Goal: Task Accomplishment & Management: Complete application form

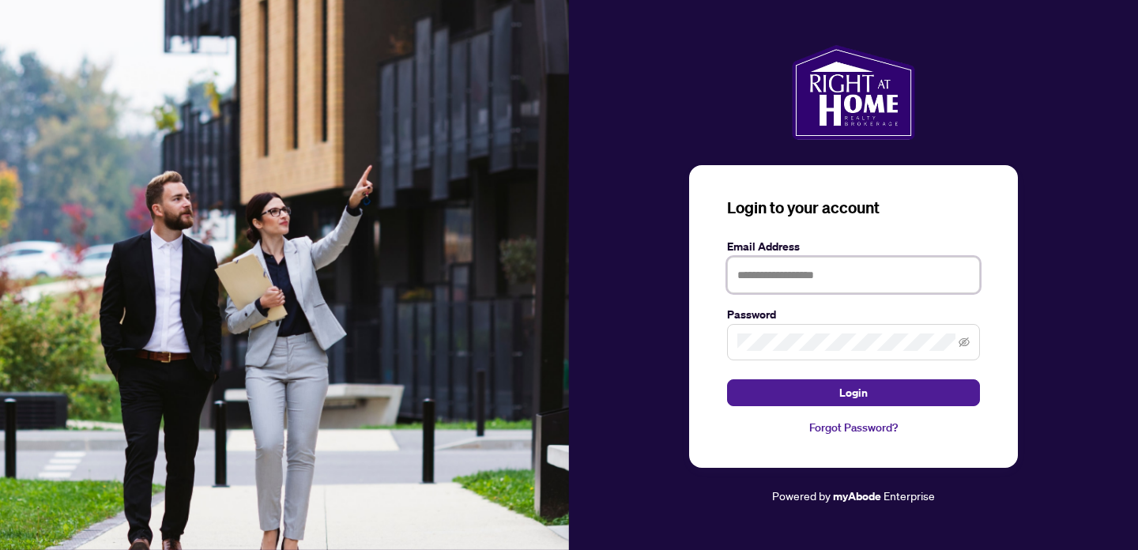
click at [762, 275] on input "text" at bounding box center [853, 275] width 253 height 36
type input "*"
click at [962, 341] on icon "eye-invisible" at bounding box center [963, 342] width 11 height 11
type input "**********"
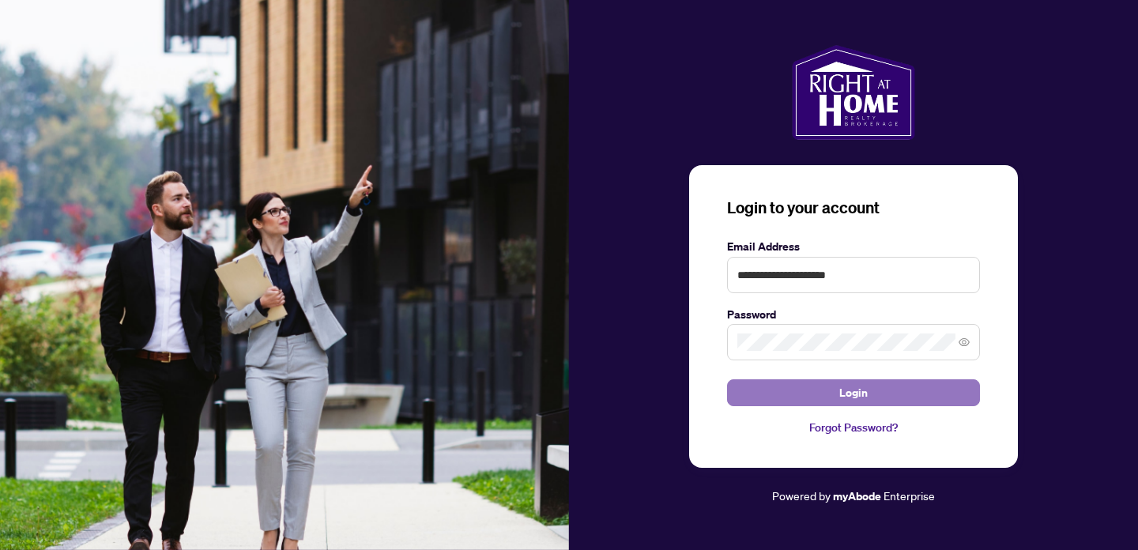
click at [849, 394] on span "Login" at bounding box center [853, 392] width 28 height 25
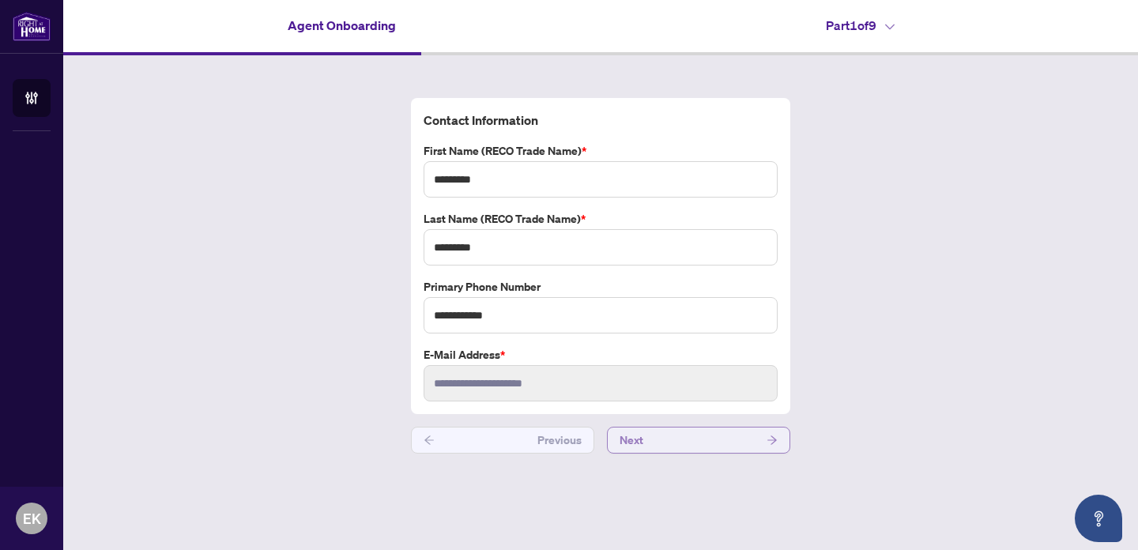
click at [774, 435] on icon "arrow-right" at bounding box center [771, 440] width 11 height 11
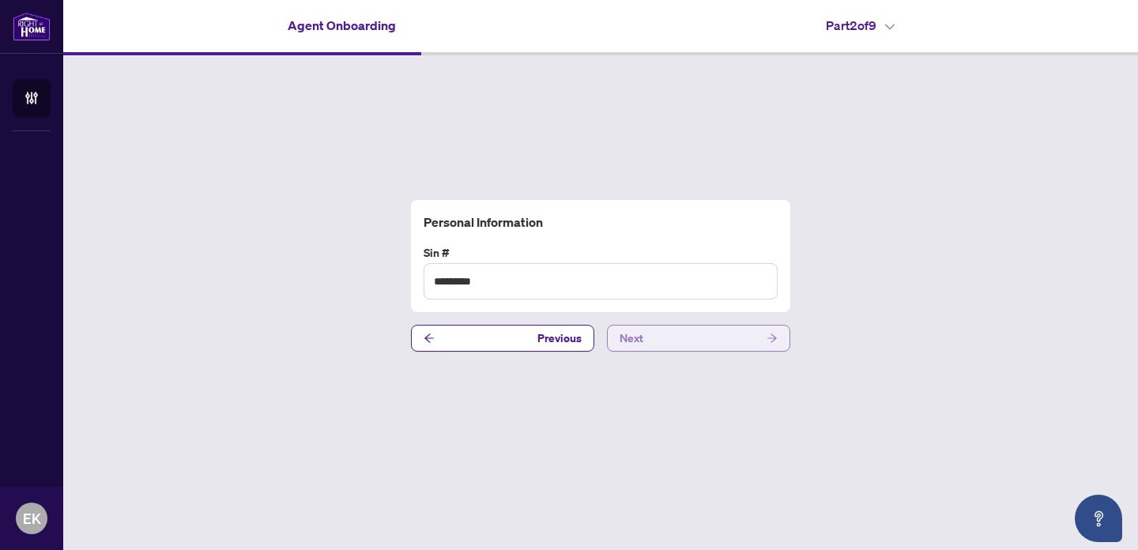
click at [772, 336] on icon "arrow-right" at bounding box center [771, 338] width 11 height 11
click at [508, 278] on input "text" at bounding box center [601, 281] width 354 height 36
type input "*********"
click at [773, 340] on icon "arrow-right" at bounding box center [771, 337] width 9 height 9
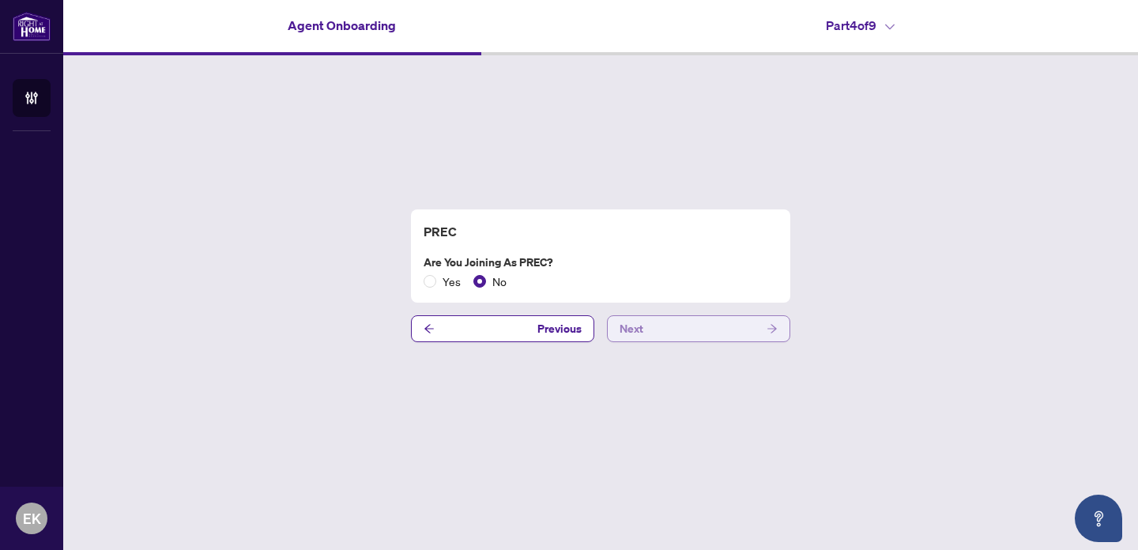
click at [774, 329] on icon "arrow-right" at bounding box center [771, 328] width 9 height 9
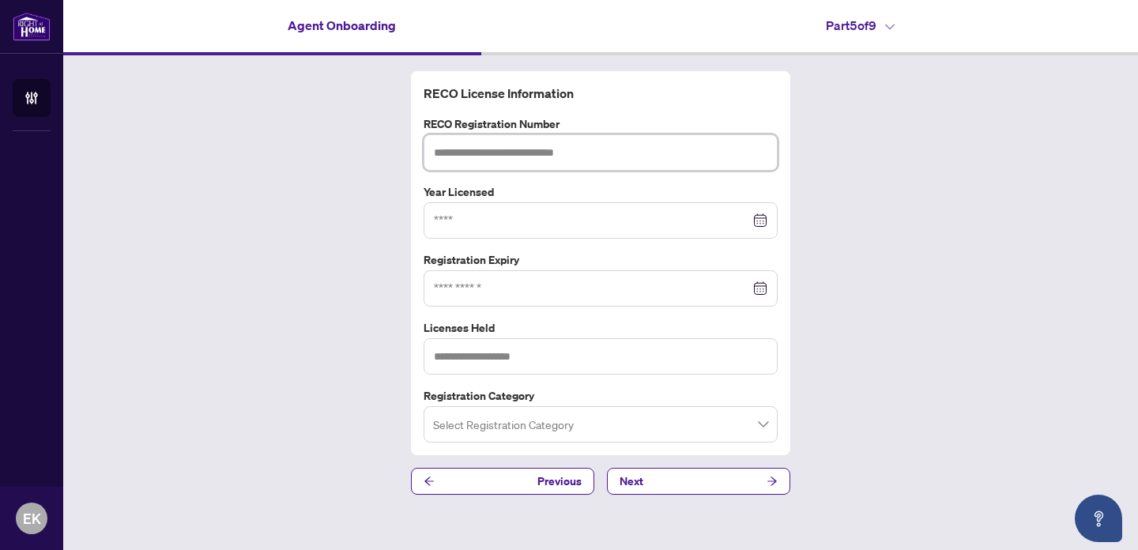
click at [433, 152] on input "text" at bounding box center [601, 152] width 354 height 36
click at [764, 222] on div at bounding box center [600, 220] width 333 height 17
type input "*******"
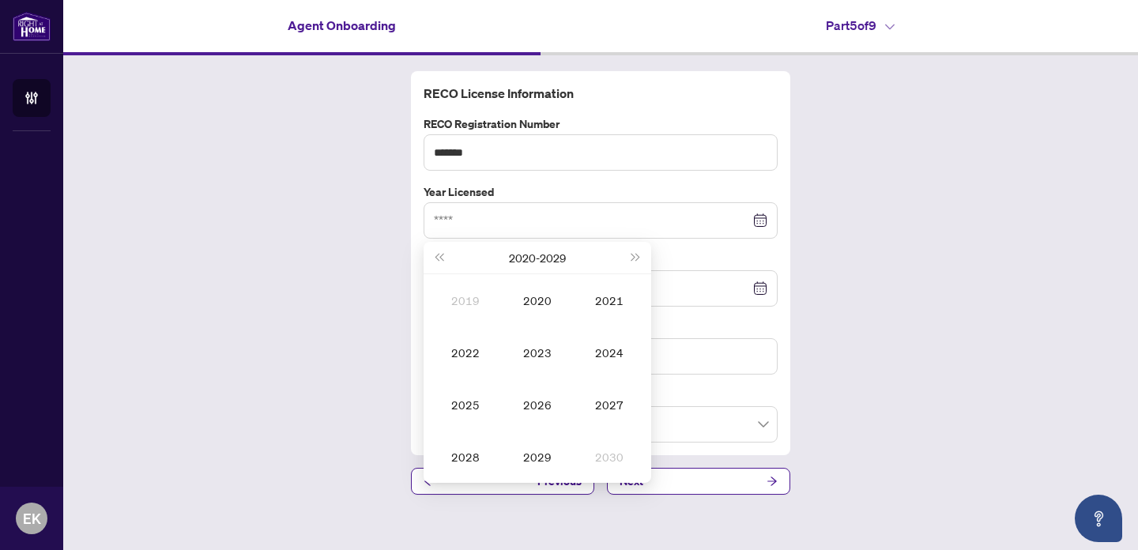
click at [846, 203] on div "RECO License Information RECO Registration Number ******* Year Licensed [DATE] …" at bounding box center [600, 282] width 1075 height 455
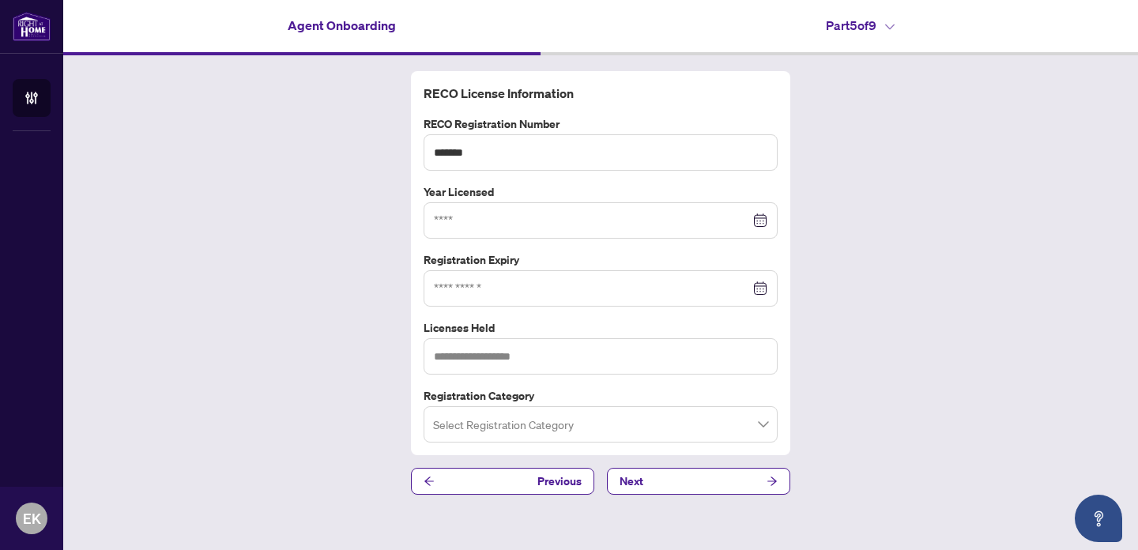
click at [759, 289] on div at bounding box center [600, 288] width 333 height 17
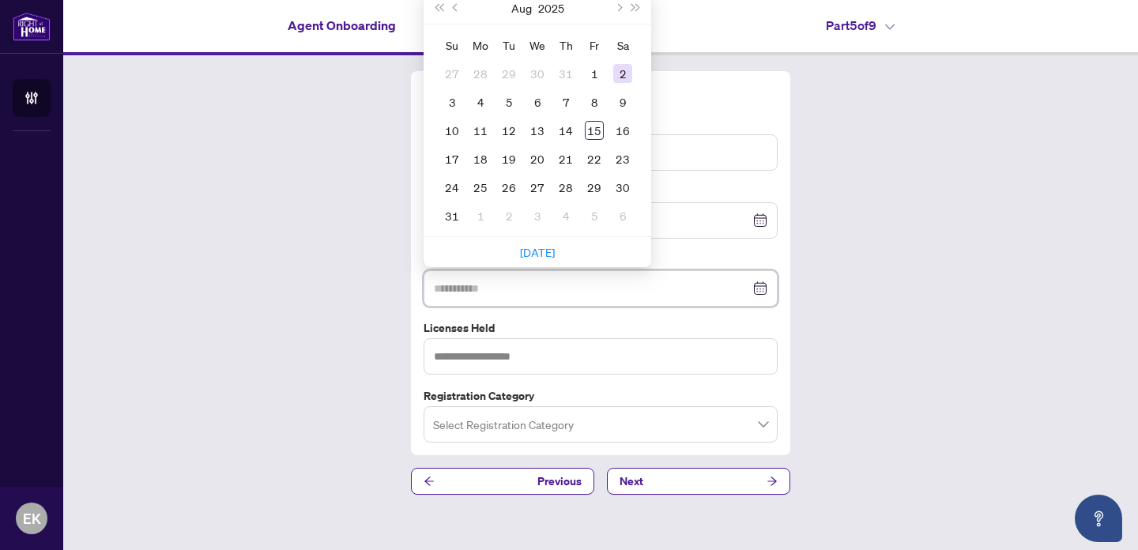
type input "**********"
click at [623, 7] on button "Next month (PageDown)" at bounding box center [617, 8] width 17 height 32
type input "**********"
click at [573, 162] on div "25" at bounding box center [565, 158] width 19 height 19
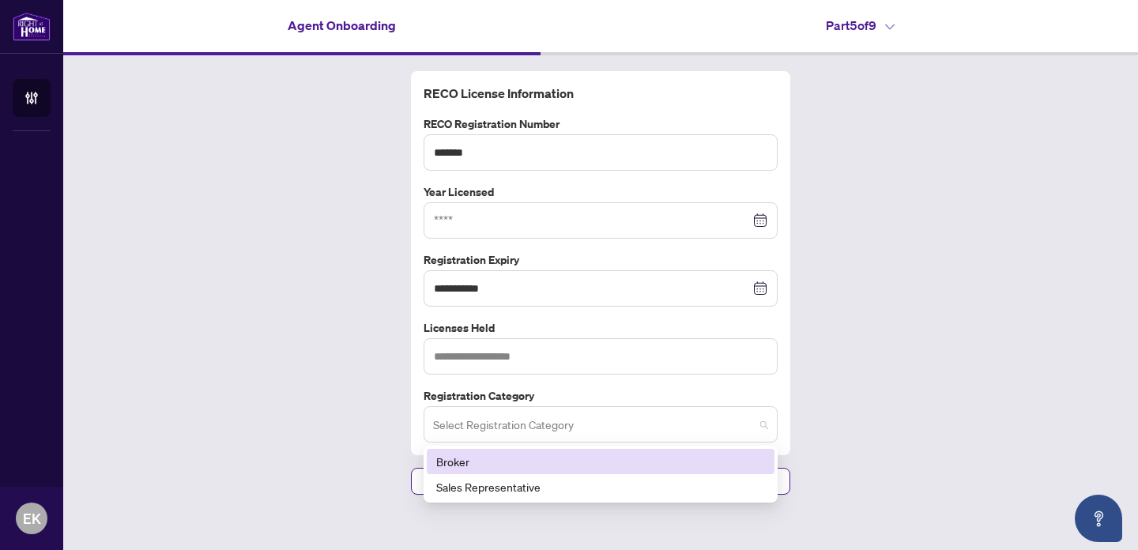
click at [765, 423] on span at bounding box center [600, 424] width 335 height 30
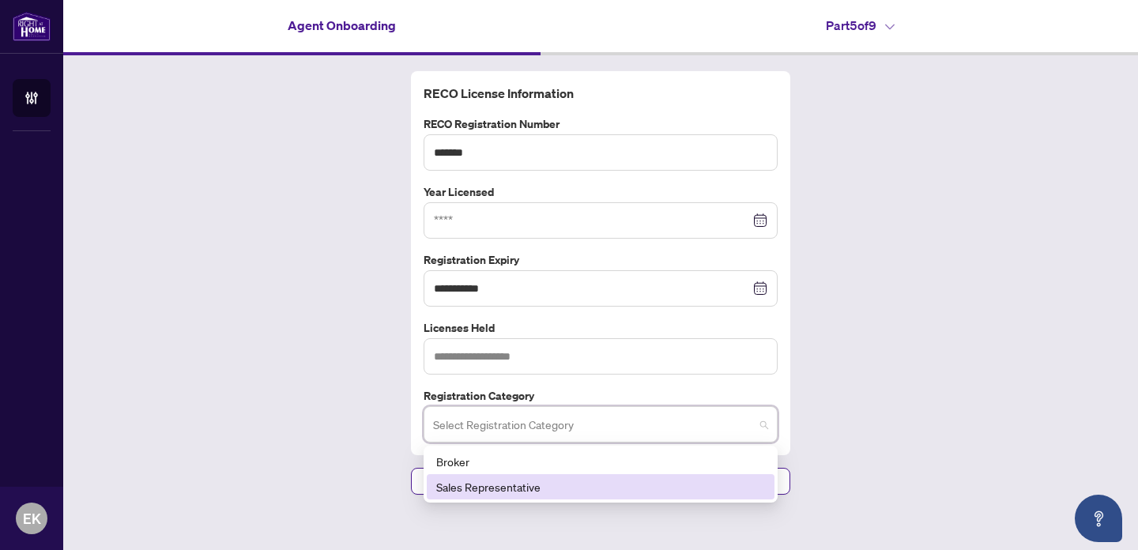
click at [745, 491] on div "Sales Representative" at bounding box center [600, 486] width 329 height 17
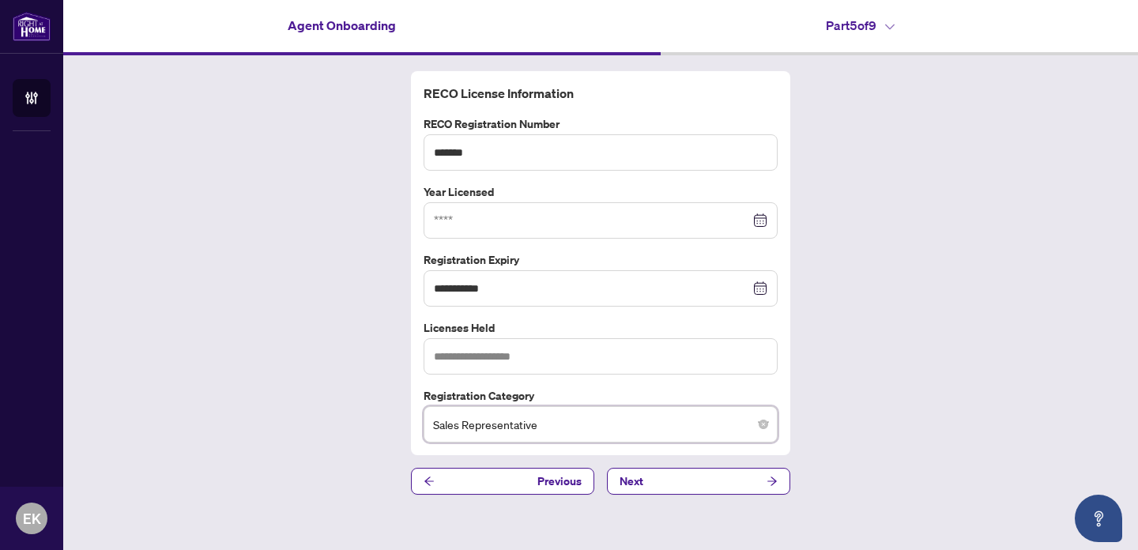
click at [757, 220] on div at bounding box center [600, 220] width 333 height 17
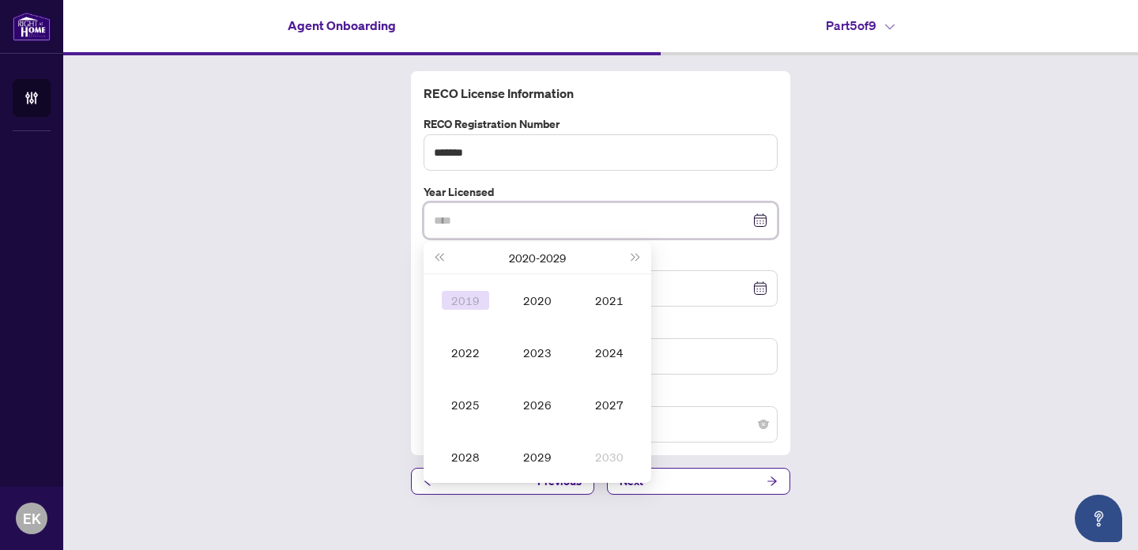
type input "****"
click at [439, 256] on span "Last year (Control + left)" at bounding box center [439, 258] width 8 height 8
type input "****"
click at [472, 408] on div "2015" at bounding box center [465, 404] width 47 height 19
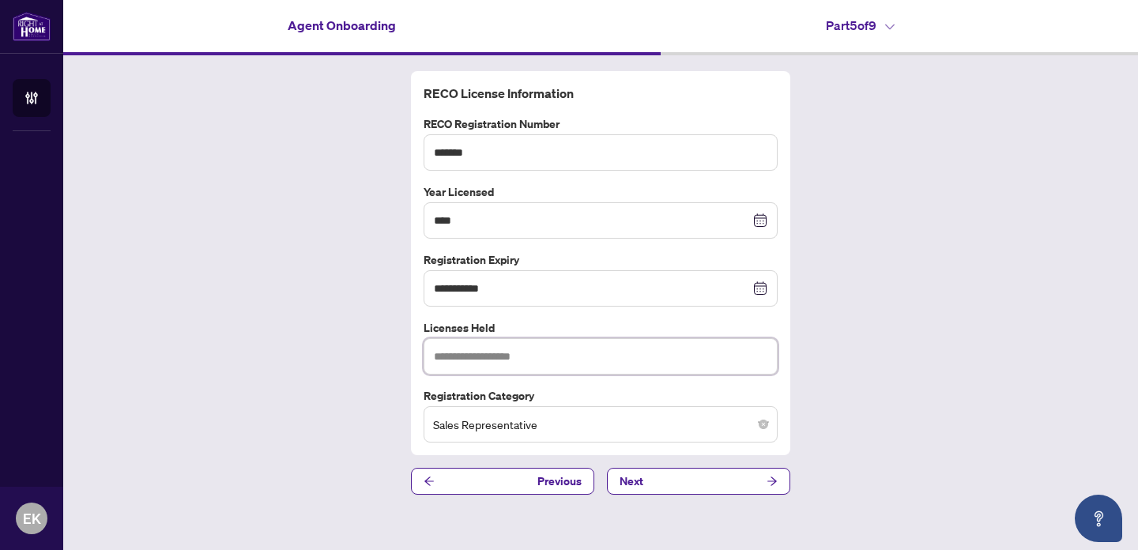
click at [442, 352] on input "text" at bounding box center [601, 356] width 354 height 36
type input "***"
click at [774, 480] on icon "arrow-right" at bounding box center [771, 480] width 9 height 9
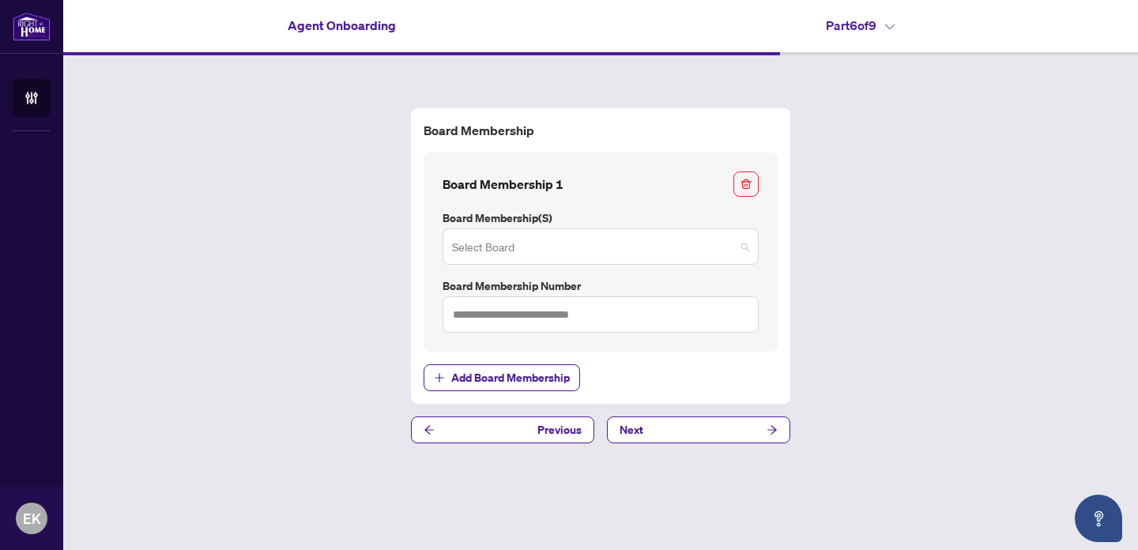
click at [744, 249] on span at bounding box center [600, 247] width 297 height 30
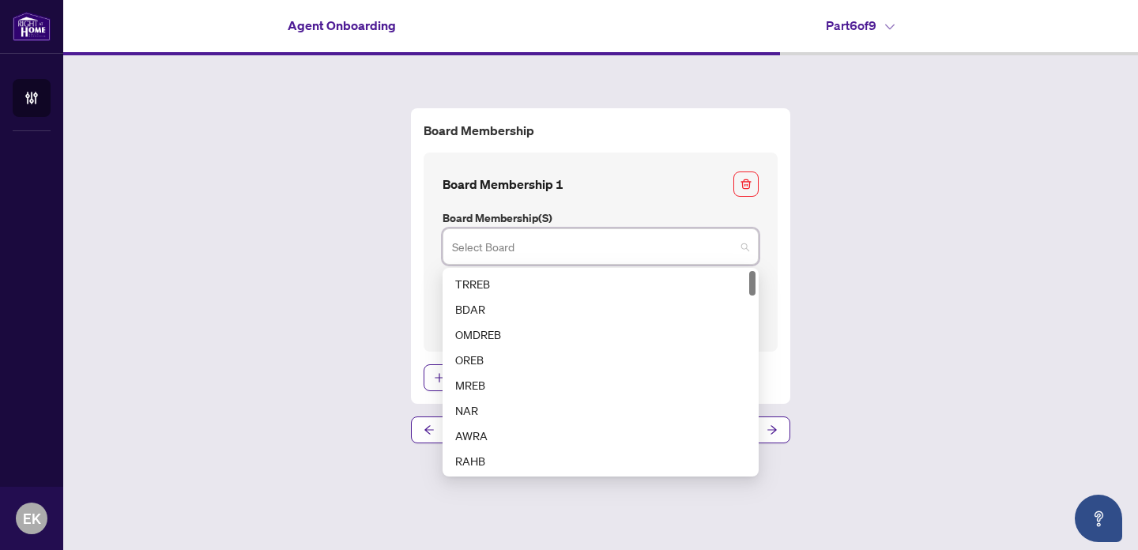
scroll to position [5, 0]
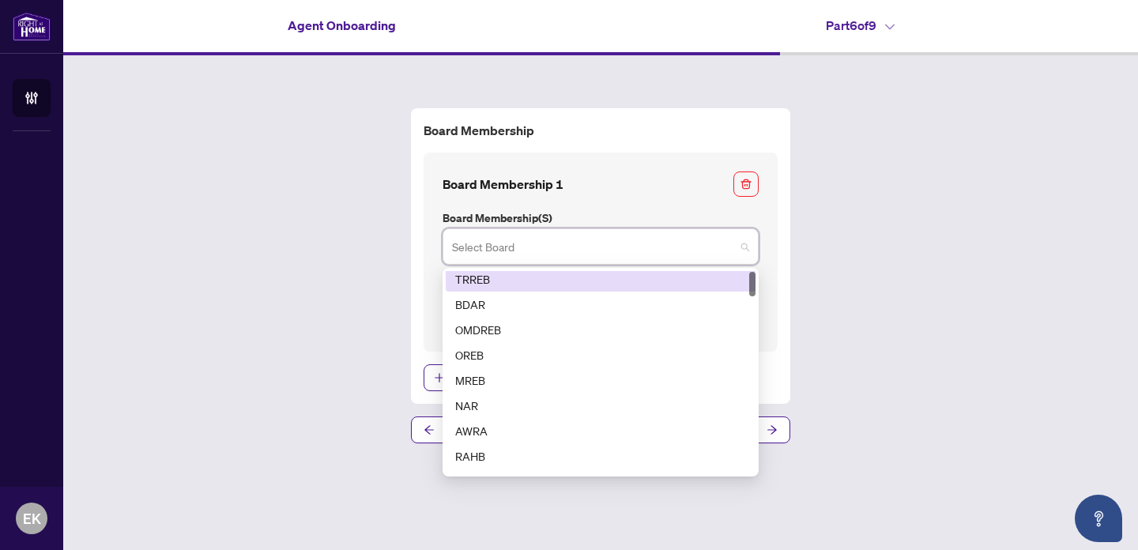
click at [473, 277] on div "TRREB" at bounding box center [600, 278] width 291 height 17
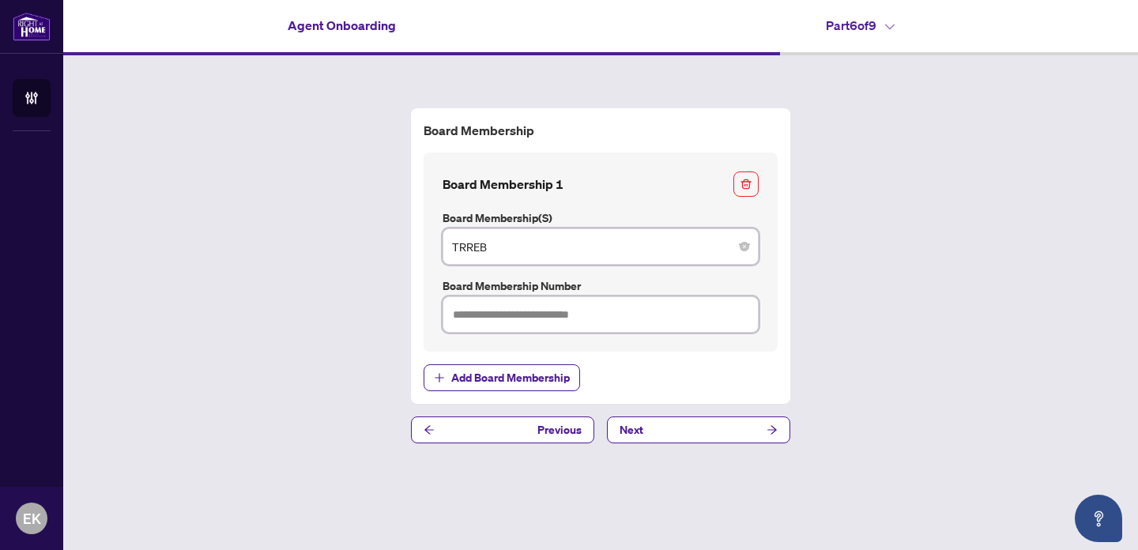
click at [462, 311] on input "text" at bounding box center [601, 314] width 316 height 36
type input "*******"
click at [906, 398] on div "Board Membership Board Membership 1 Board Membership(s) TRREB 1 2 TRREB BDAR OM…" at bounding box center [600, 275] width 1075 height 441
click at [773, 429] on icon "arrow-right" at bounding box center [771, 429] width 9 height 9
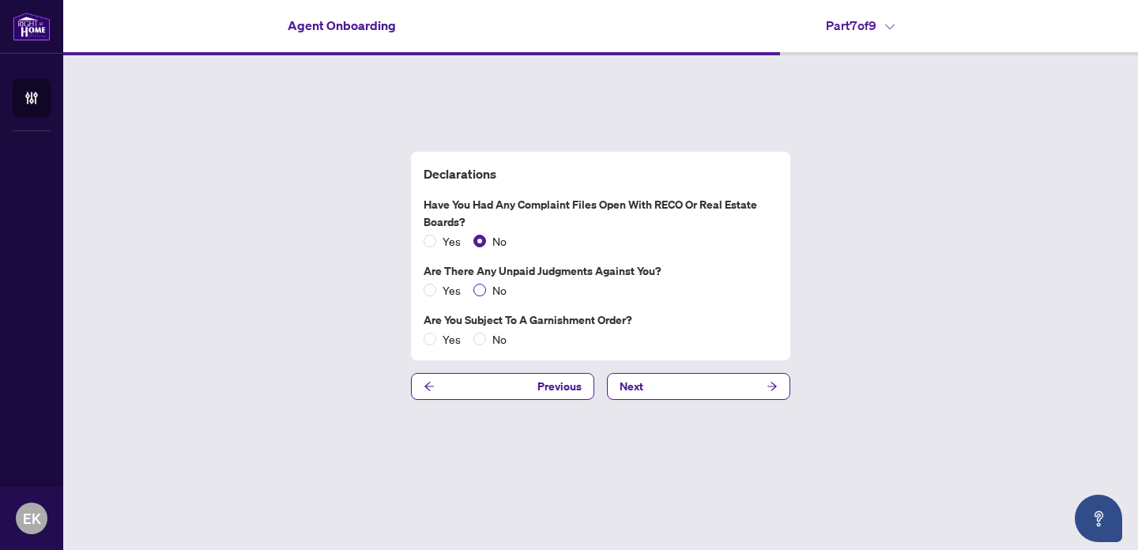
click at [486, 284] on span "No" at bounding box center [499, 289] width 27 height 17
click at [774, 386] on icon "arrow-right" at bounding box center [771, 386] width 11 height 11
click at [774, 382] on icon "arrow-right" at bounding box center [771, 386] width 11 height 11
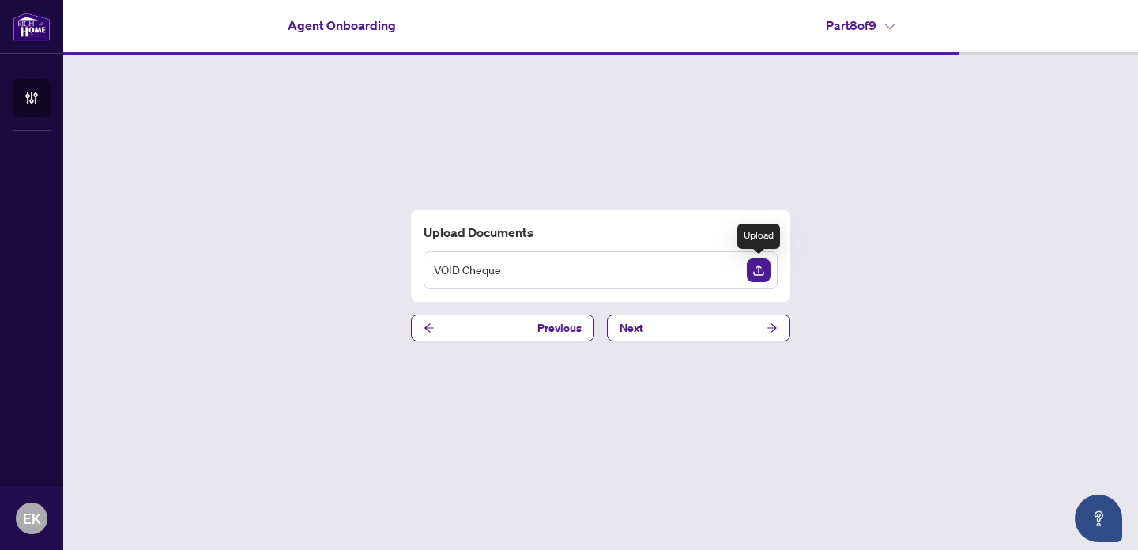
click at [759, 267] on img "Upload Document" at bounding box center [759, 270] width 24 height 24
click at [756, 266] on img "Upload Document" at bounding box center [759, 270] width 24 height 24
click at [771, 322] on icon "arrow-right" at bounding box center [771, 327] width 11 height 11
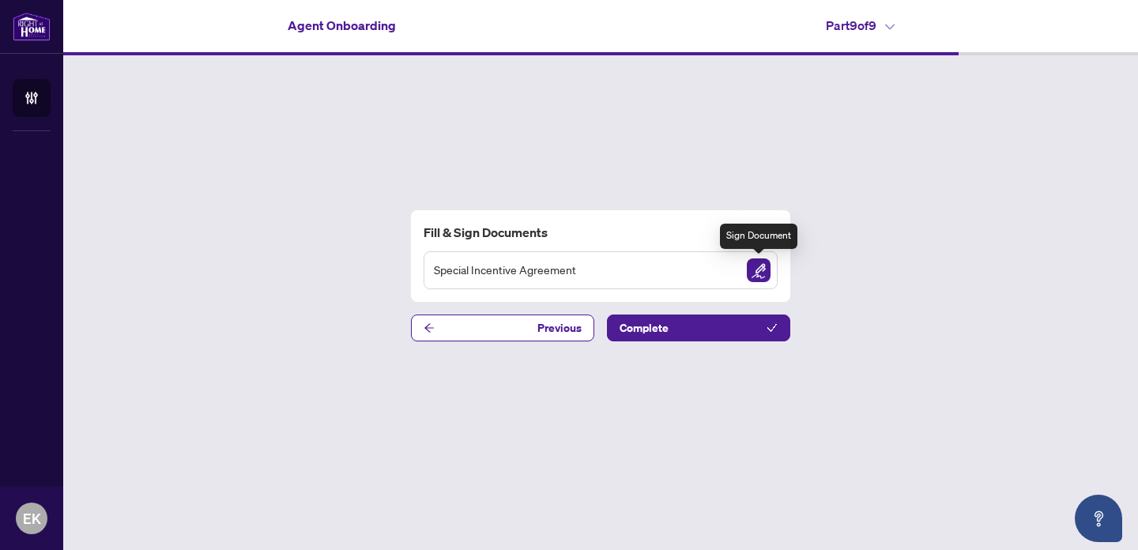
click at [762, 272] on img "Sign Document" at bounding box center [759, 270] width 24 height 24
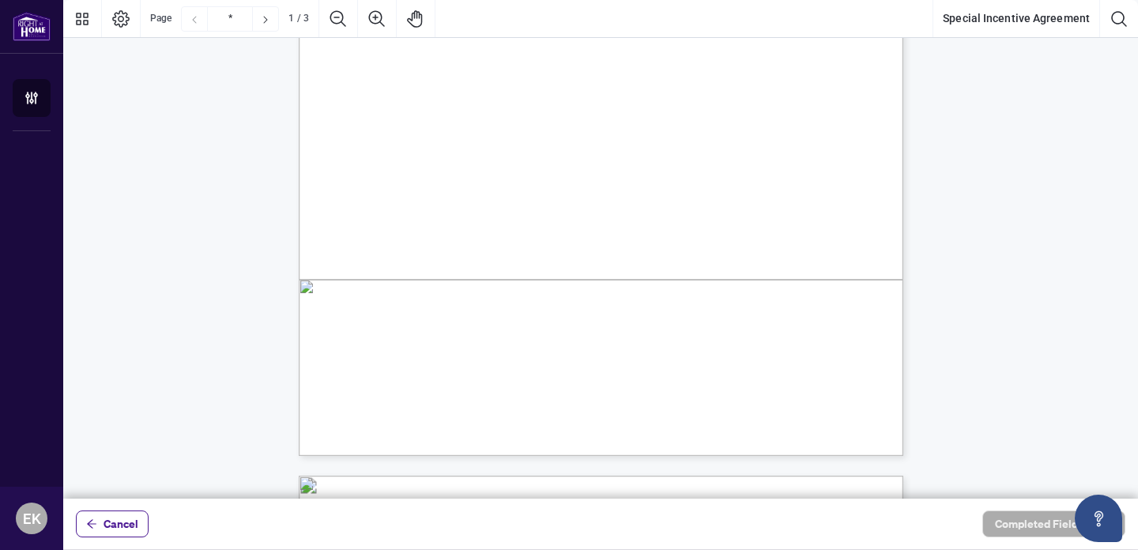
scroll to position [383, 0]
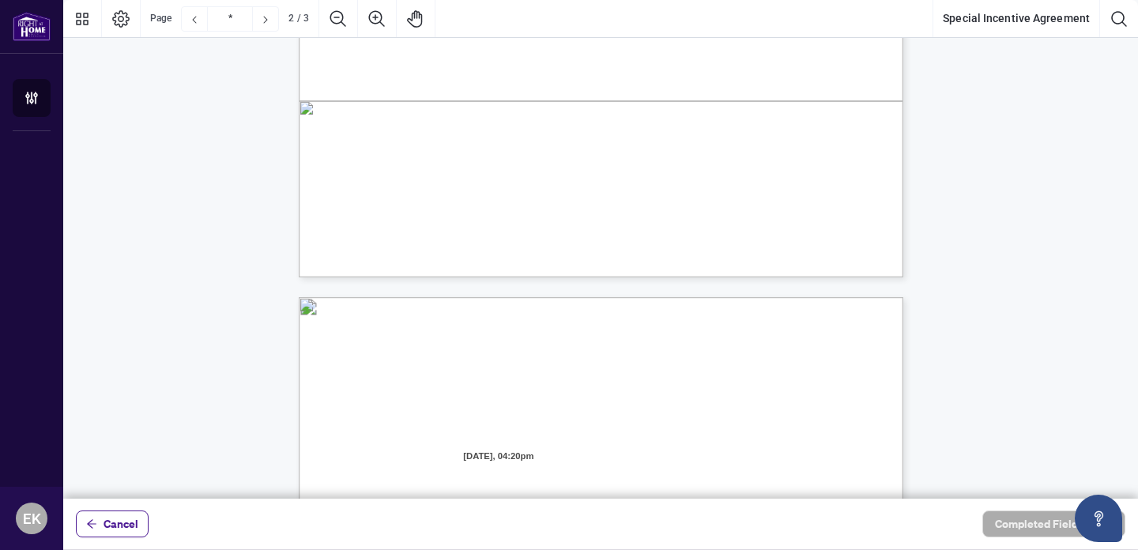
type input "*"
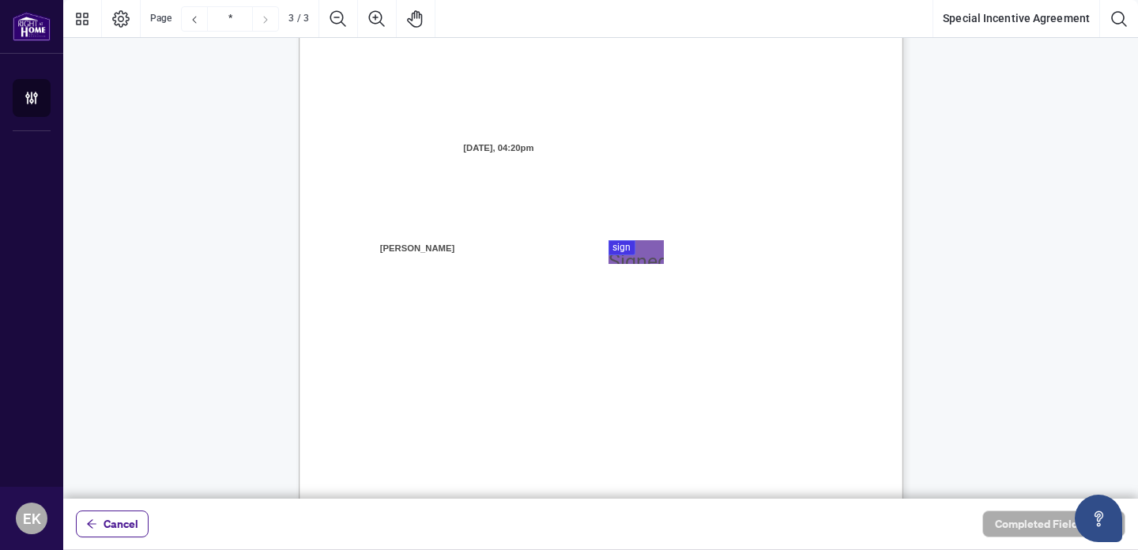
scroll to position [1674, 0]
click at [623, 243] on div at bounding box center [600, 249] width 1075 height 499
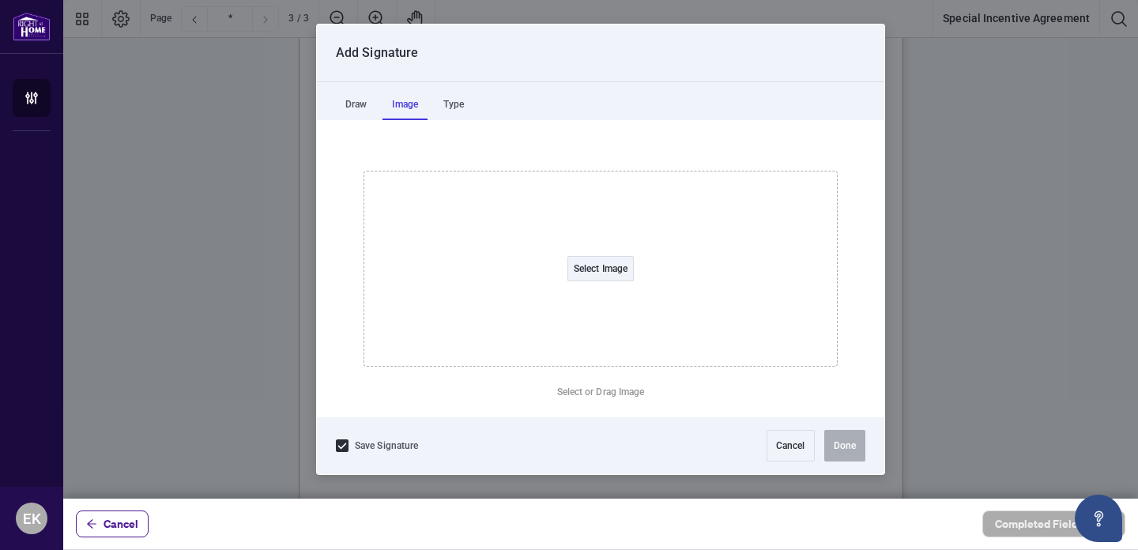
click at [409, 101] on div "Image" at bounding box center [404, 105] width 45 height 32
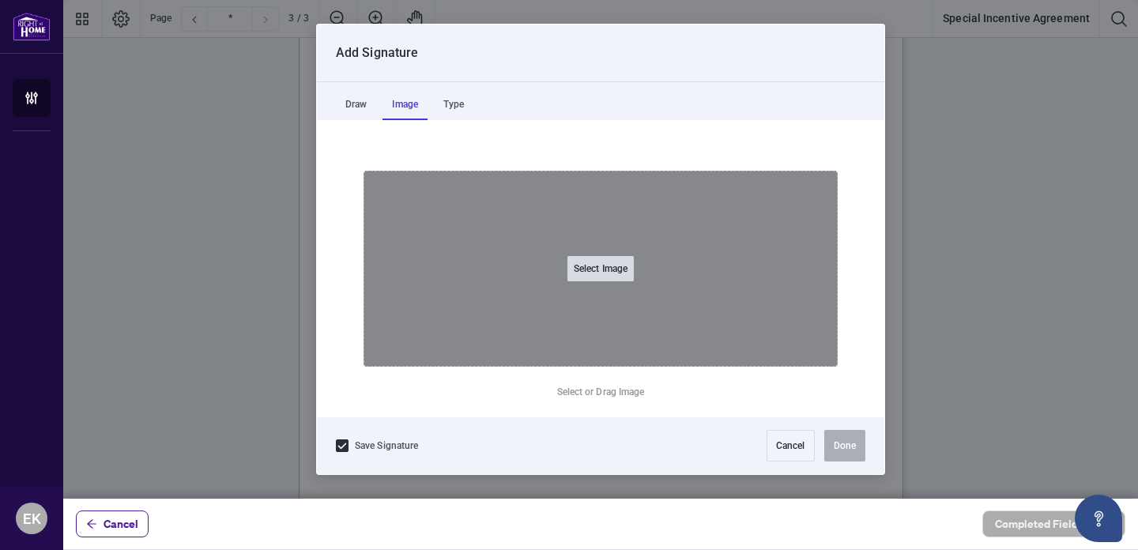
click at [601, 271] on button "Select Image" at bounding box center [600, 268] width 66 height 25
click at [601, 269] on input "Select Image" at bounding box center [701, 277] width 200 height 17
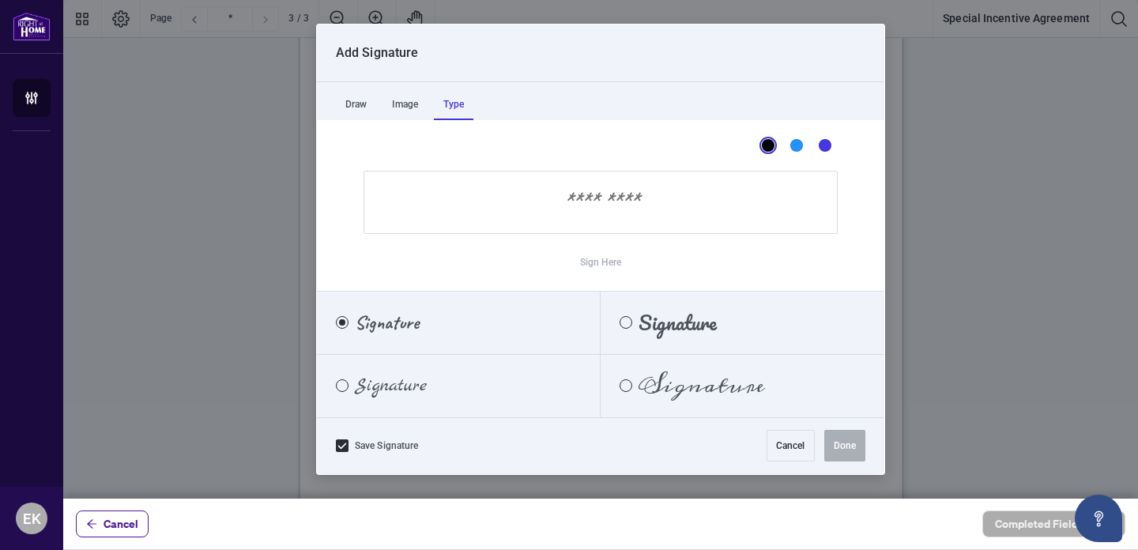
click at [454, 107] on div "Type" at bounding box center [454, 105] width 40 height 32
click at [389, 212] on input "Sign Here" at bounding box center [600, 202] width 474 height 63
click at [660, 327] on span "Signature" at bounding box center [677, 322] width 78 height 17
click at [658, 205] on input "Sign Here" at bounding box center [600, 202] width 474 height 63
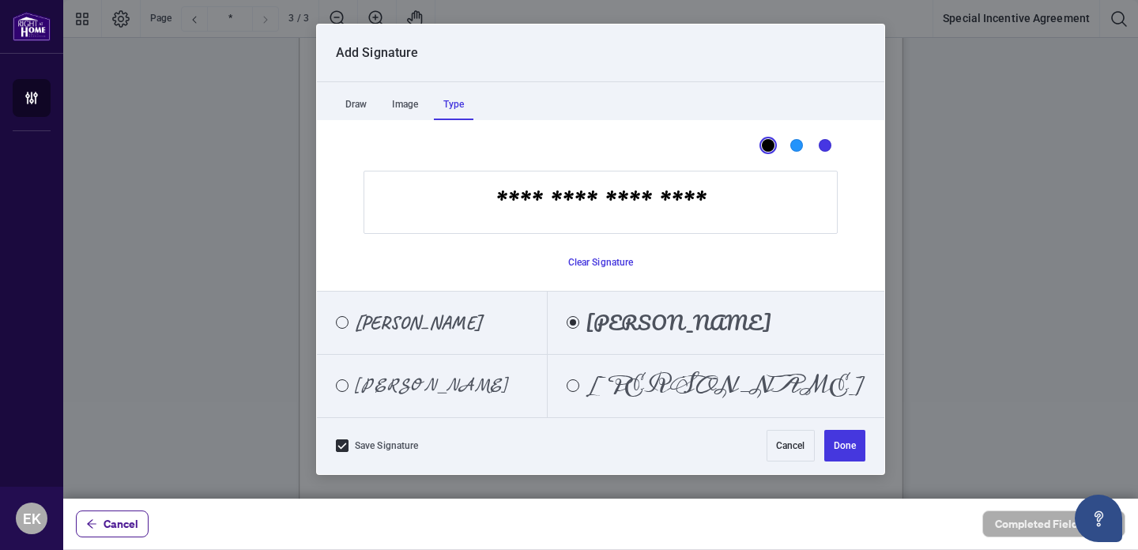
type input "**********"
click at [715, 322] on span "[PERSON_NAME]" at bounding box center [679, 322] width 186 height 17
click at [843, 446] on button "Done" at bounding box center [844, 446] width 41 height 32
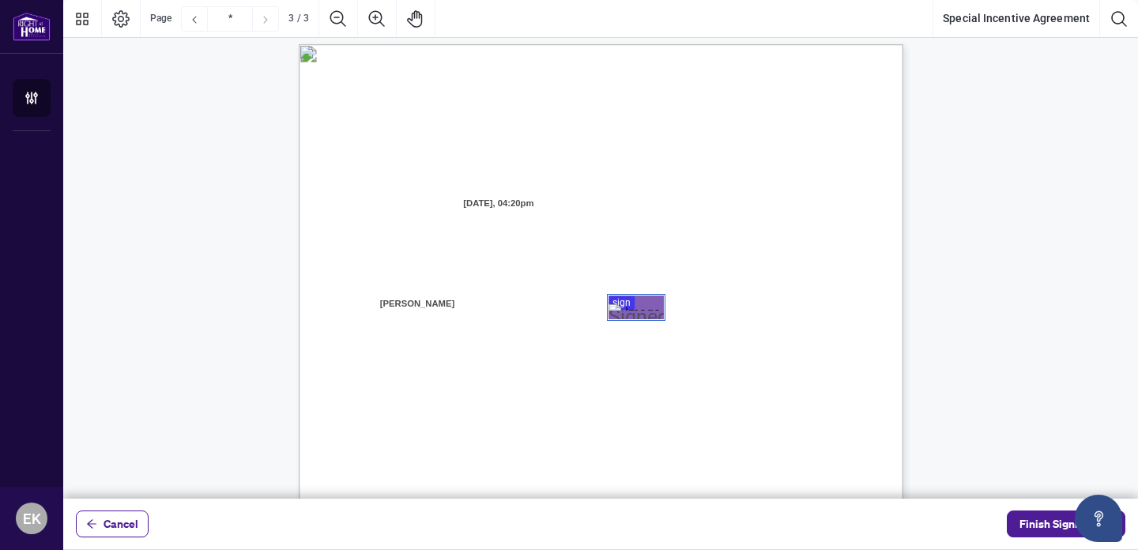
scroll to position [1611, 0]
click at [1045, 525] on span "Finish Signing" at bounding box center [1054, 523] width 71 height 25
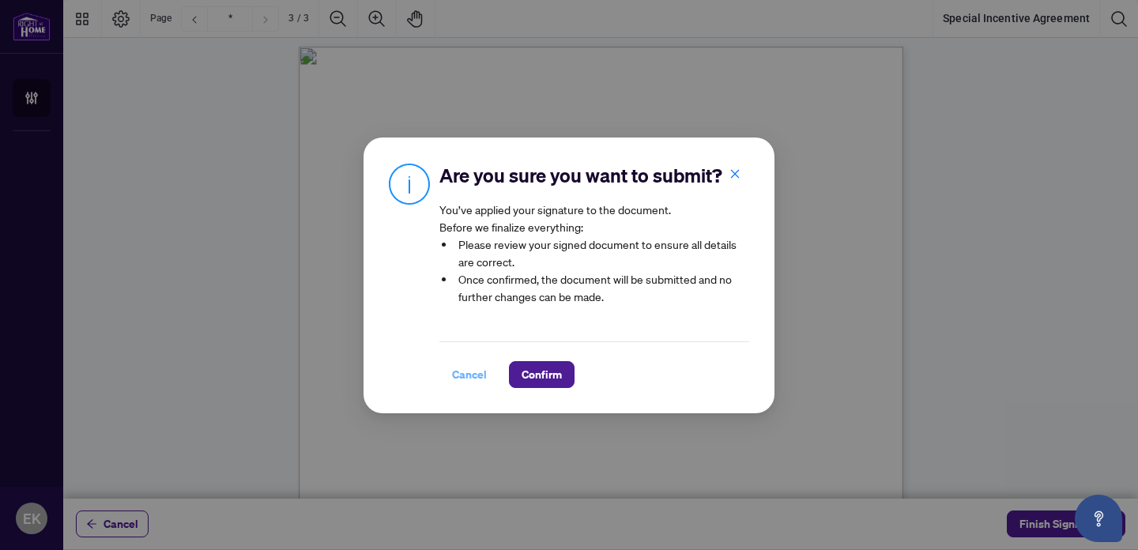
click at [458, 378] on span "Cancel" at bounding box center [469, 374] width 35 height 25
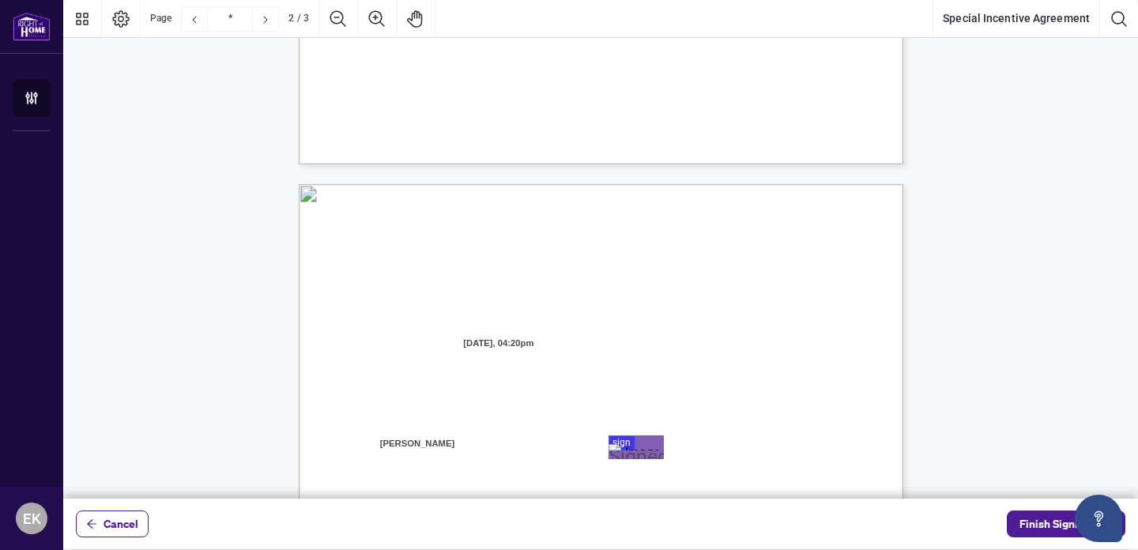
type input "*"
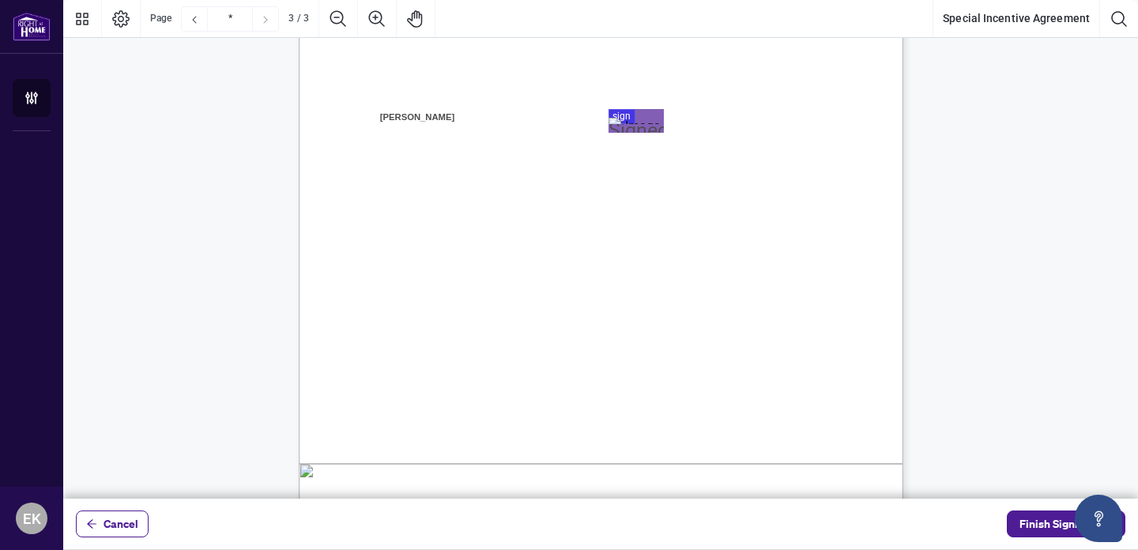
scroll to position [1957, 0]
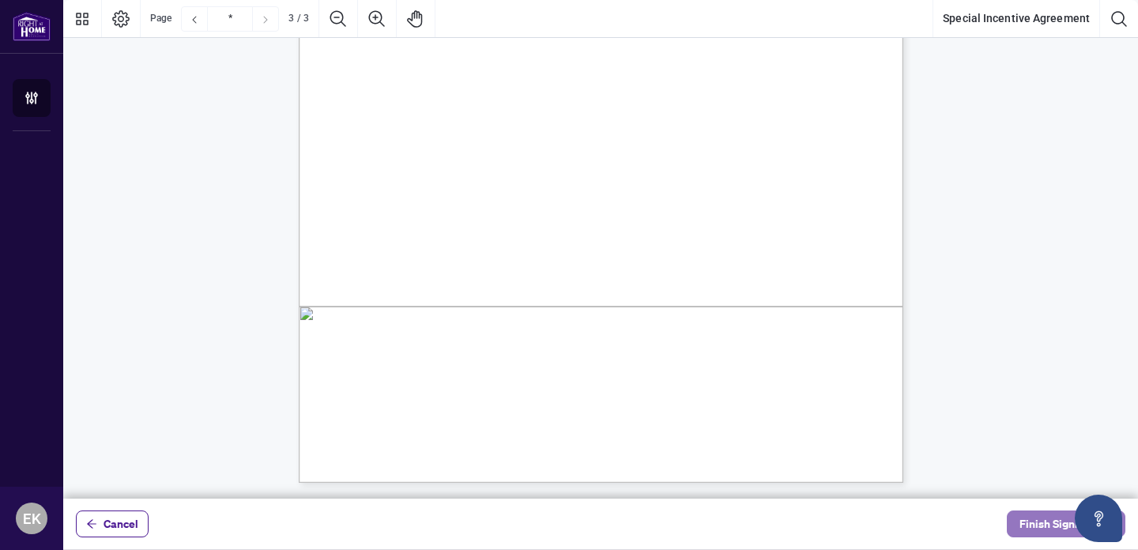
click at [1064, 525] on span "Finish Signing" at bounding box center [1054, 523] width 71 height 25
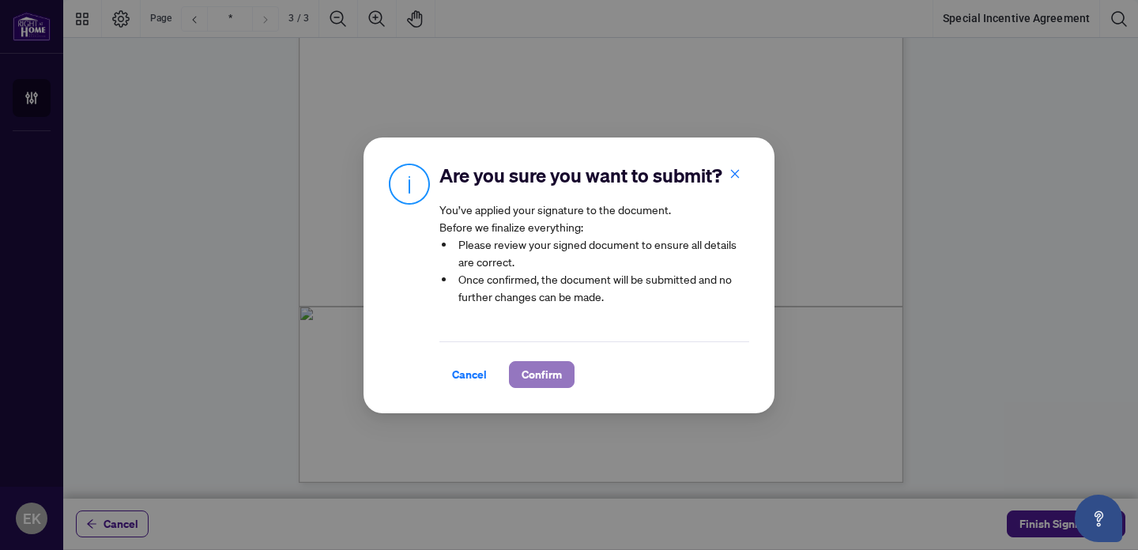
click at [549, 371] on span "Confirm" at bounding box center [542, 374] width 40 height 25
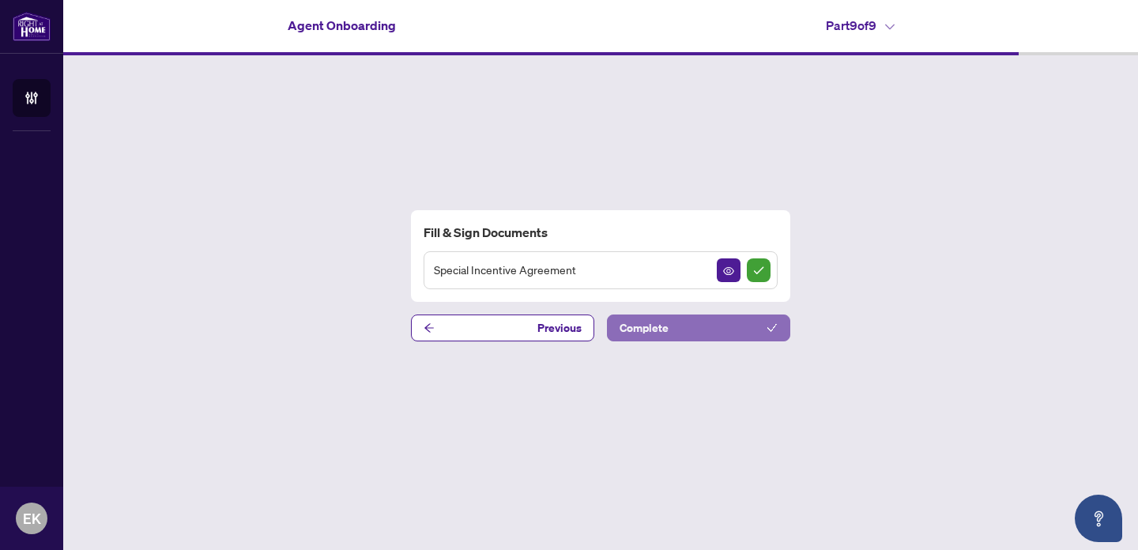
click at [771, 330] on icon "check" at bounding box center [771, 327] width 11 height 11
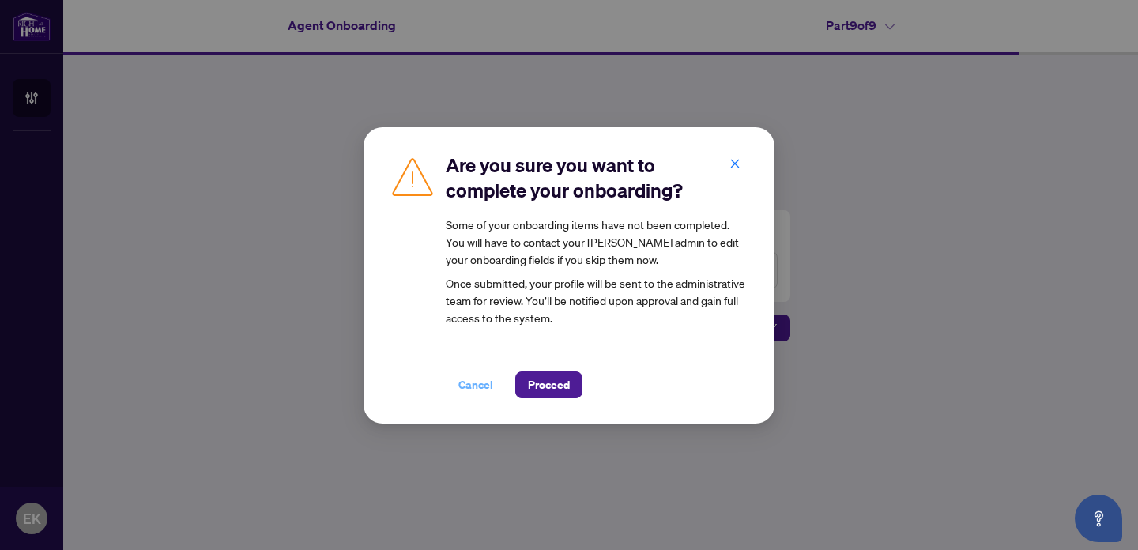
click at [476, 385] on span "Cancel" at bounding box center [475, 384] width 35 height 25
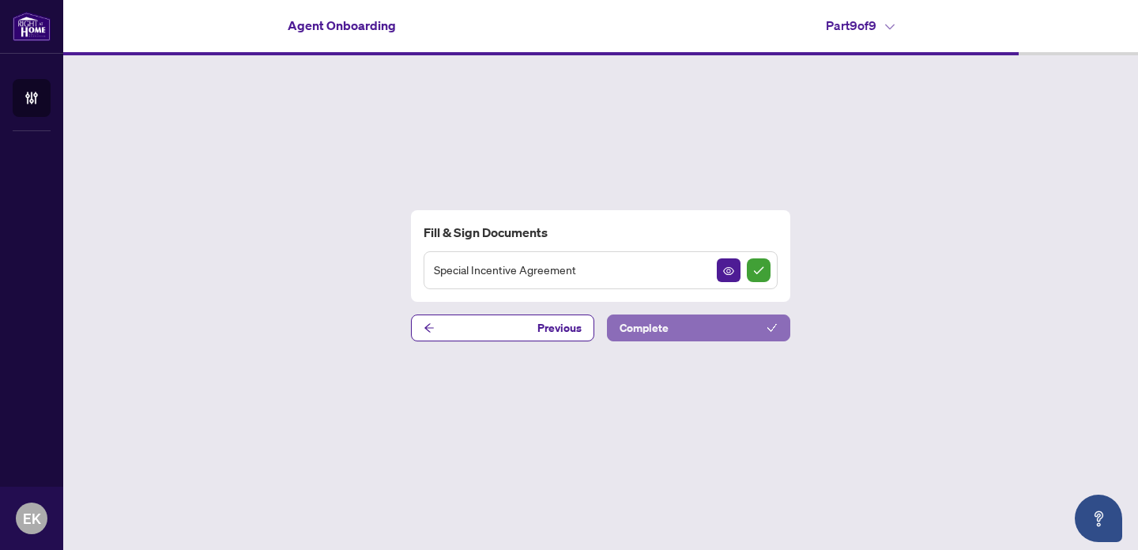
click at [643, 326] on span "Complete" at bounding box center [644, 327] width 49 height 25
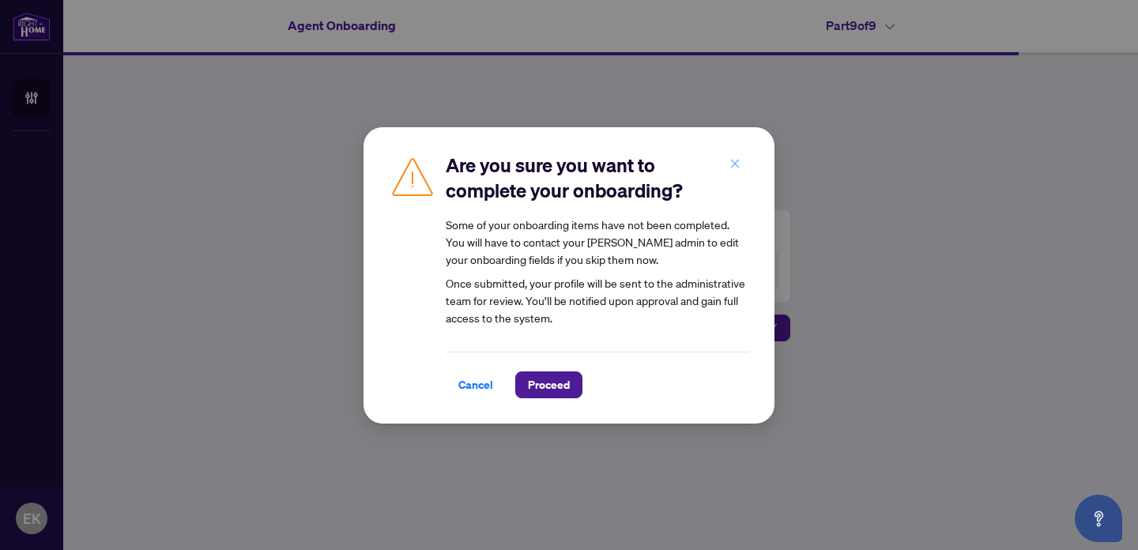
click at [735, 161] on icon "close" at bounding box center [734, 163] width 11 height 11
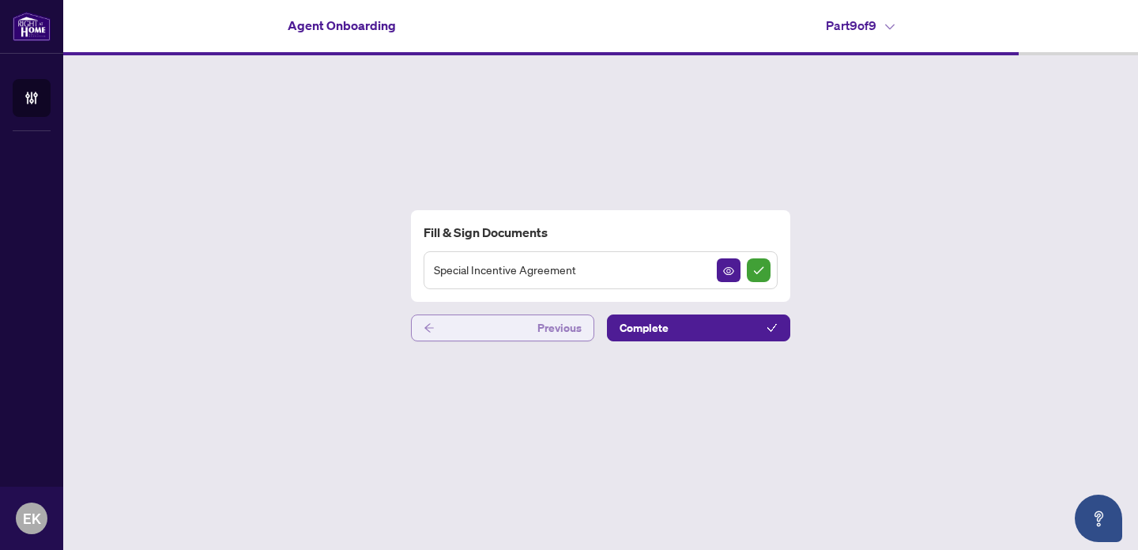
click at [424, 329] on icon "arrow-left" at bounding box center [429, 327] width 11 height 11
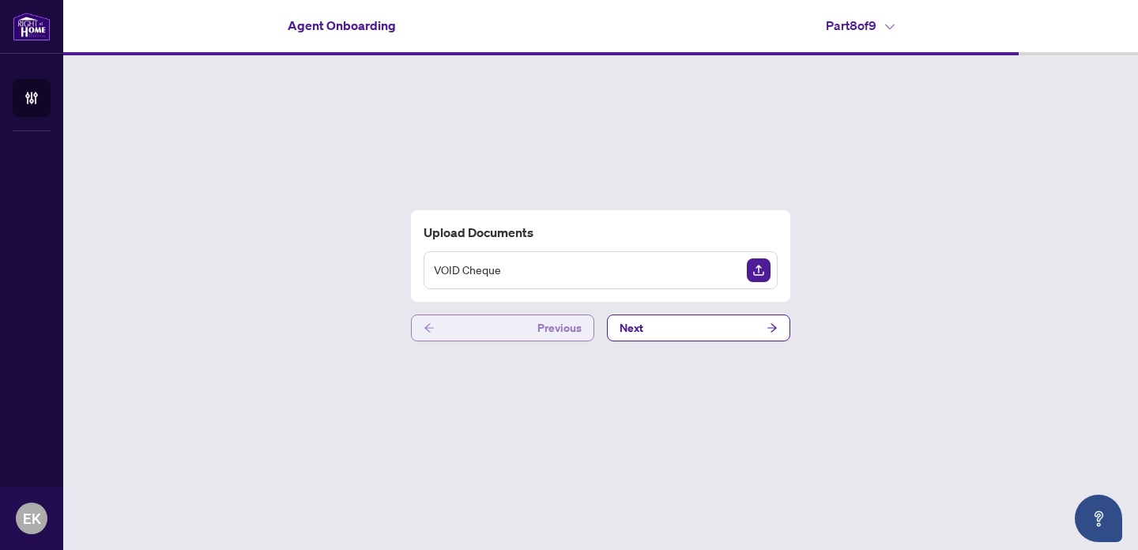
click at [425, 329] on icon "arrow-left" at bounding box center [429, 327] width 11 height 11
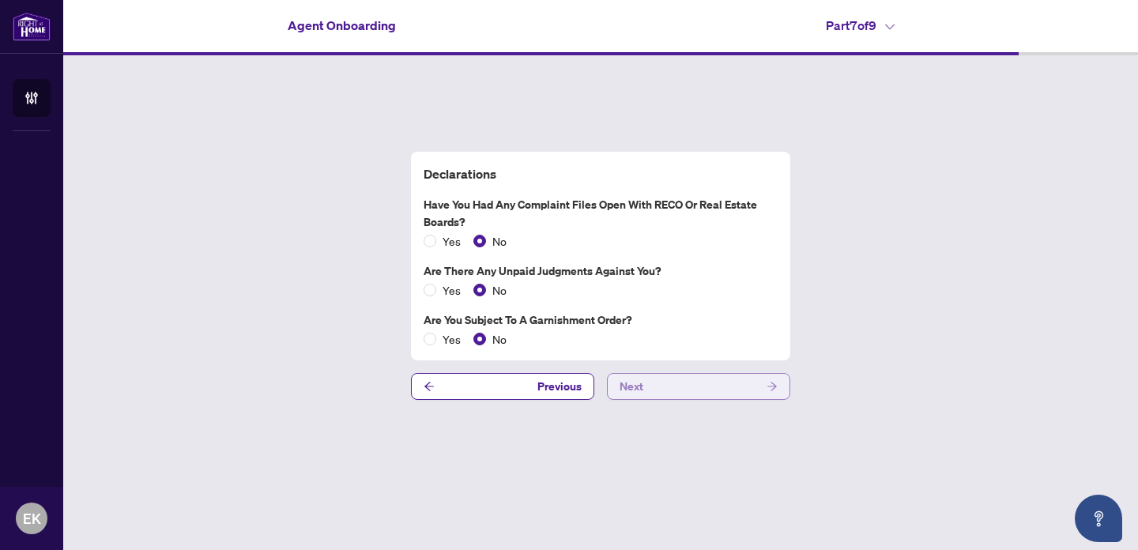
click at [774, 385] on icon "arrow-right" at bounding box center [771, 386] width 11 height 11
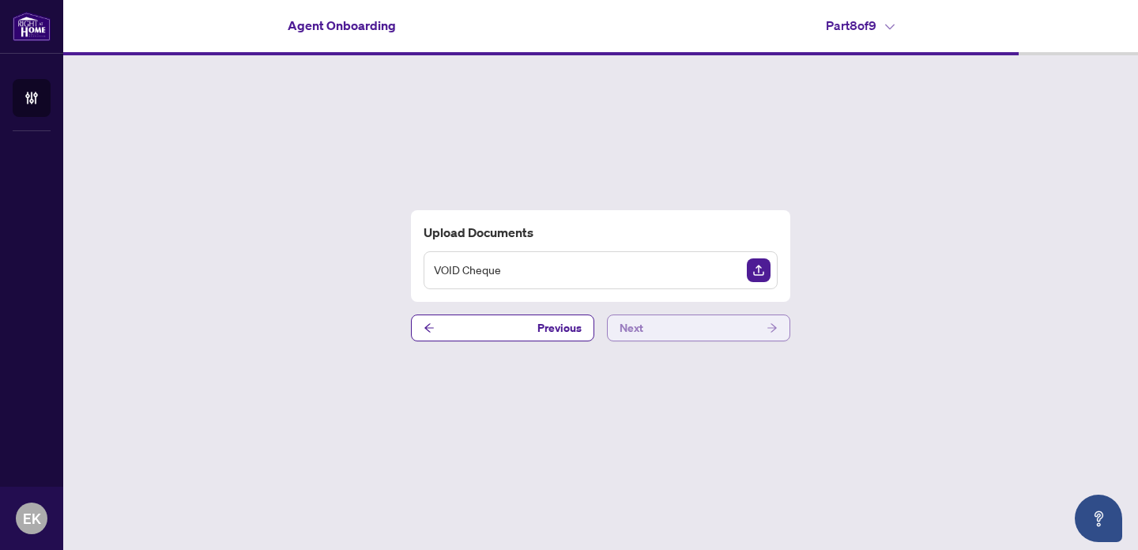
click at [771, 326] on icon "arrow-right" at bounding box center [771, 327] width 9 height 9
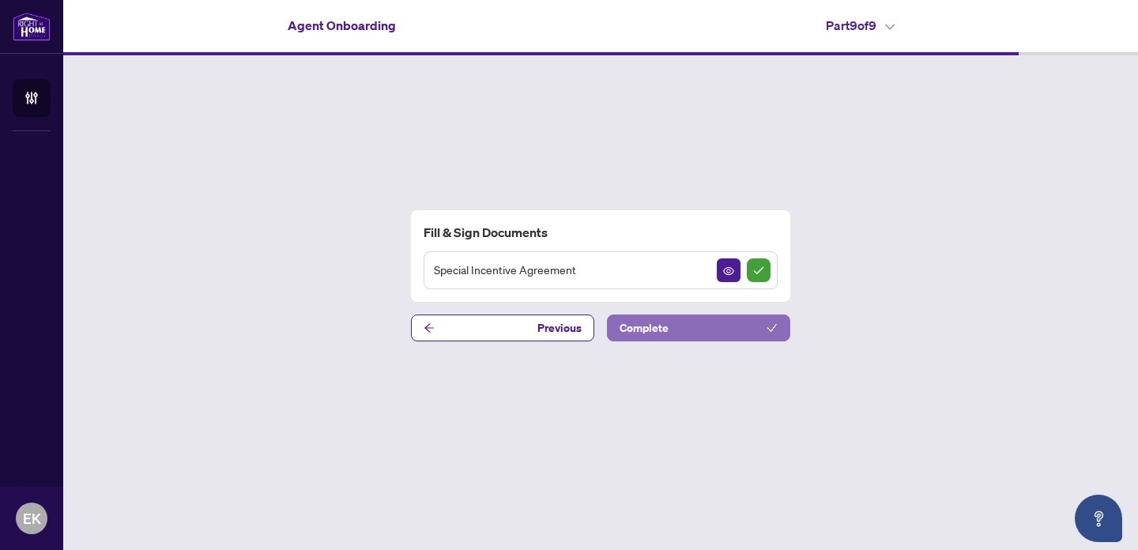
click at [661, 329] on span "Complete" at bounding box center [644, 327] width 49 height 25
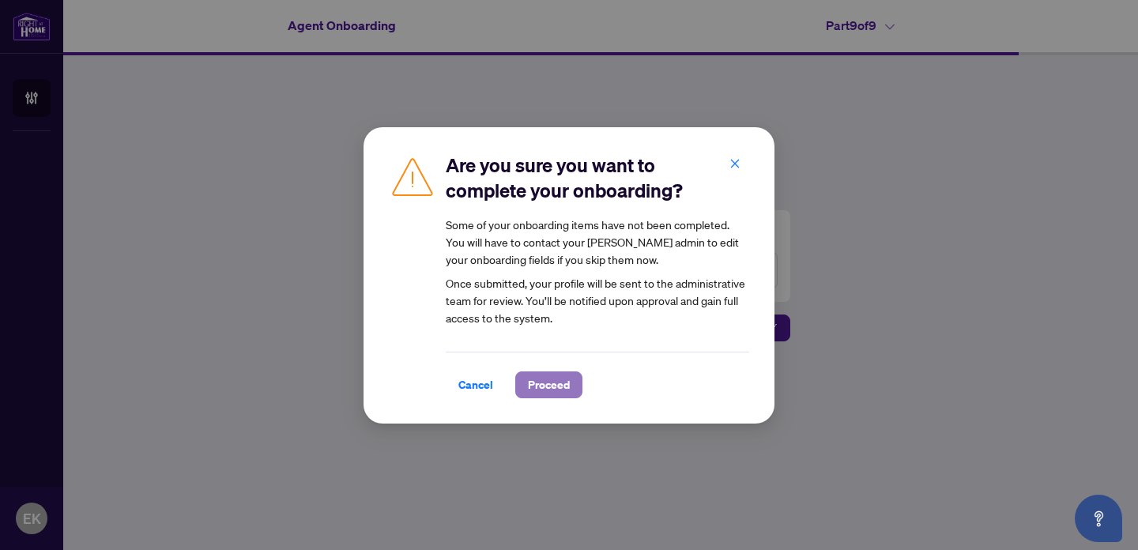
click at [548, 383] on span "Proceed" at bounding box center [549, 384] width 42 height 25
